Goal: Book appointment/travel/reservation

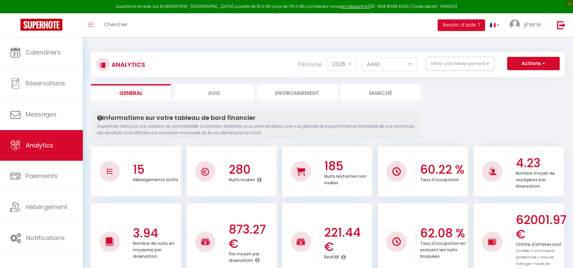
select select "2025"
select select "8"
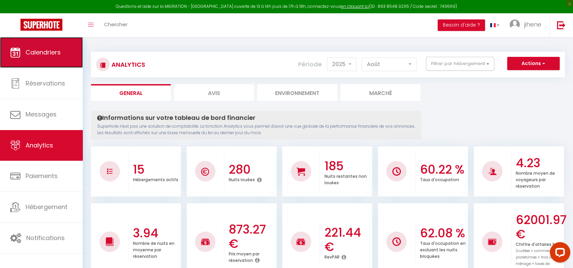
click at [44, 45] on link "Calendriers" at bounding box center [41, 52] width 83 height 31
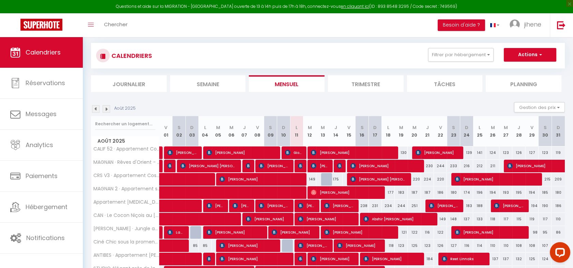
scroll to position [11, 0]
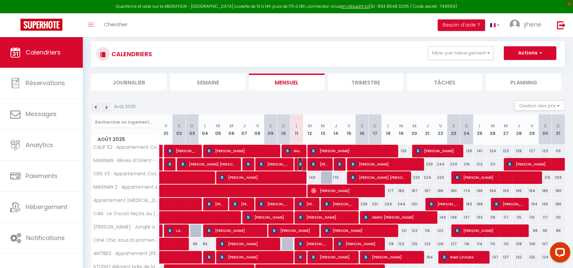
click at [301, 164] on img at bounding box center [300, 164] width 5 height 5
select select "OK"
select select "0"
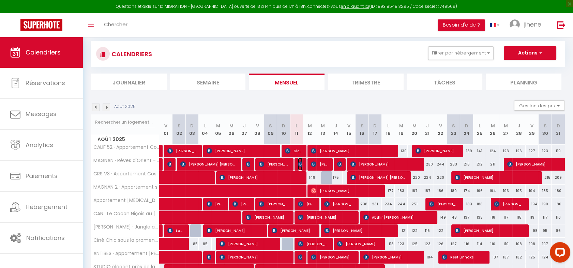
select select "1"
select select
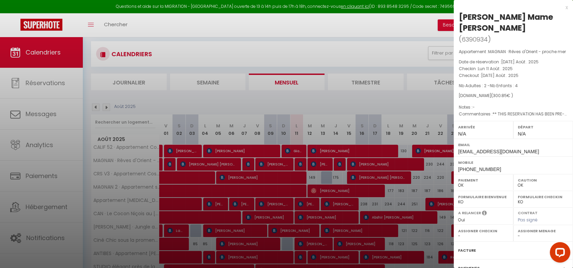
click at [318, 100] on div at bounding box center [286, 134] width 573 height 268
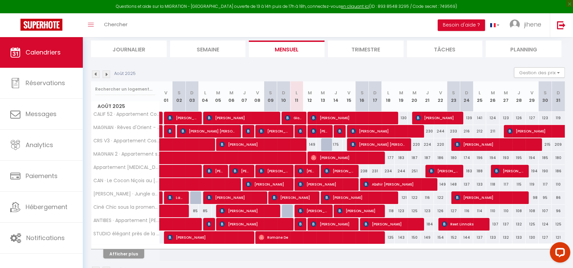
scroll to position [44, 0]
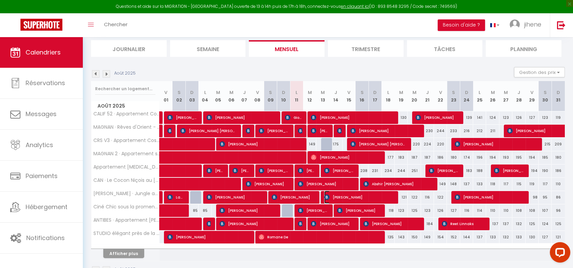
click at [360, 197] on span "[PERSON_NAME]" at bounding box center [358, 197] width 69 height 13
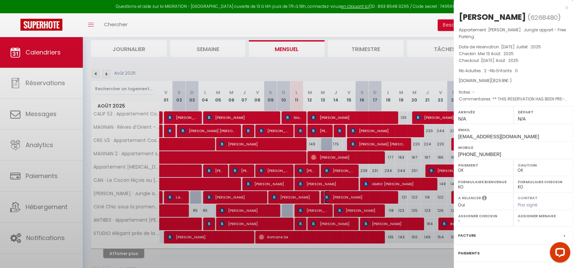
select select "KO"
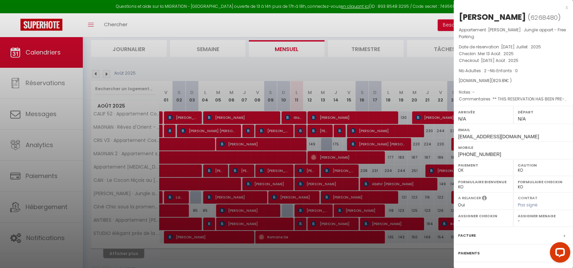
click at [387, 61] on div at bounding box center [286, 134] width 573 height 268
